Goal: Information Seeking & Learning: Learn about a topic

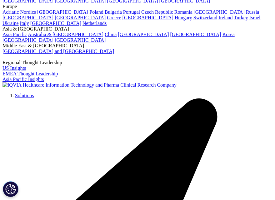
scroll to position [31, 0]
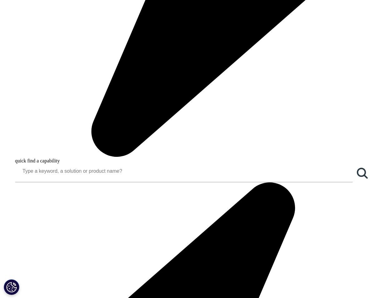
scroll to position [398, 0]
